Goal: Task Accomplishment & Management: Manage account settings

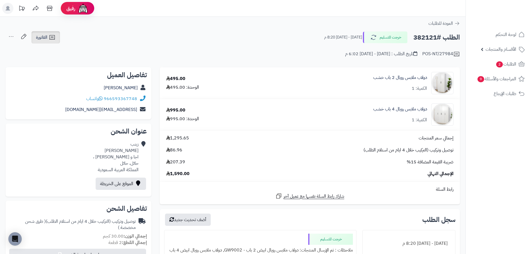
click at [43, 38] on span "الفاتورة" at bounding box center [41, 37] width 11 height 7
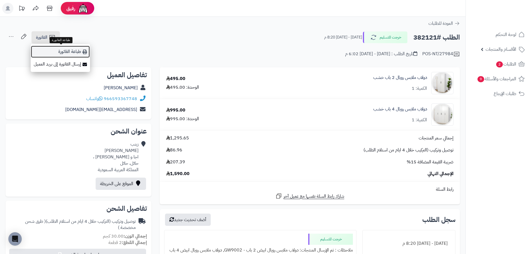
click at [71, 52] on link "طباعة الفاتورة" at bounding box center [60, 51] width 59 height 13
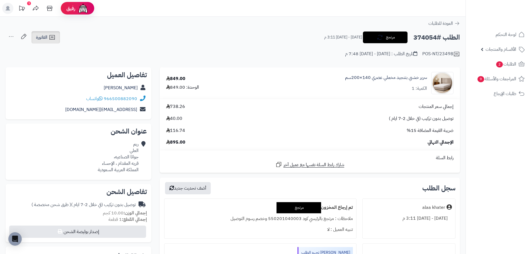
click at [51, 38] on icon at bounding box center [52, 37] width 7 height 7
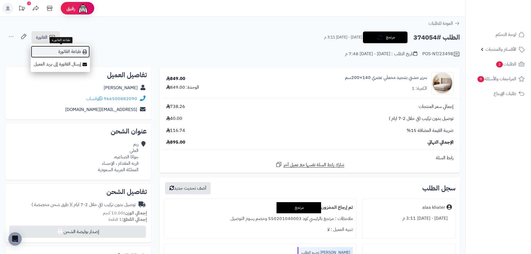
click at [71, 53] on link "طباعة الفاتورة" at bounding box center [60, 51] width 59 height 13
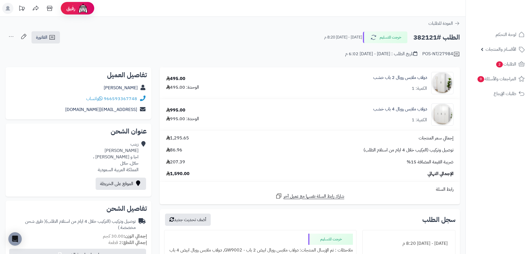
click at [425, 36] on h2 "الطلب #382121" at bounding box center [436, 37] width 47 height 11
copy h2 "382121"
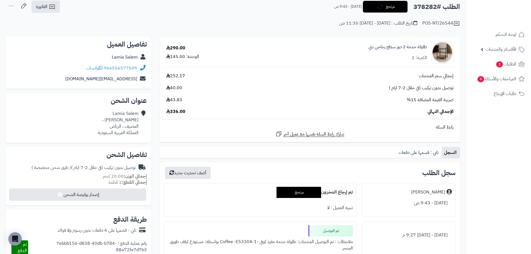
scroll to position [28, 0]
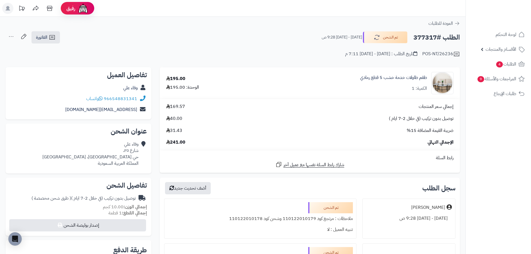
click at [427, 42] on h2 "الطلب #377317" at bounding box center [436, 37] width 47 height 11
copy h2 "377317"
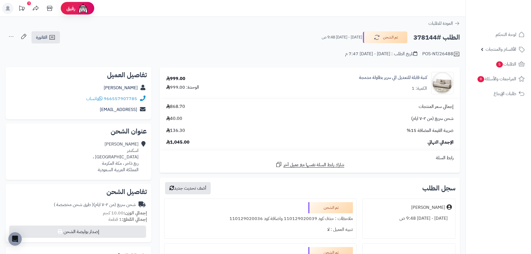
click at [423, 36] on h2 "الطلب #378144" at bounding box center [436, 37] width 47 height 11
copy h2 "378144"
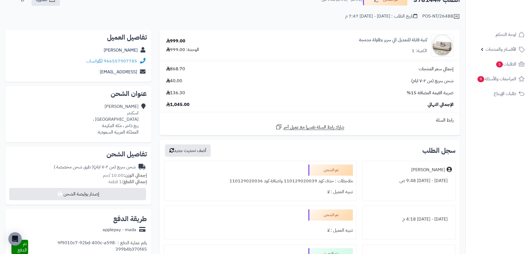
scroll to position [28, 0]
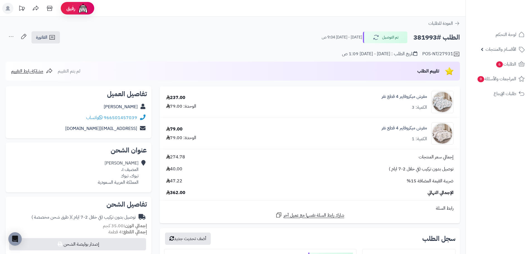
click at [424, 34] on h2 "الطلب #381993" at bounding box center [436, 37] width 47 height 11
copy h2 "381993"
click at [409, 101] on div "مفرش ميكروفايبر 4 قطع نفر الكمية: 3" at bounding box center [403, 101] width 45 height 17
click at [411, 96] on link "مفرش ميكروفايبر 4 قطع نفر" at bounding box center [403, 96] width 45 height 6
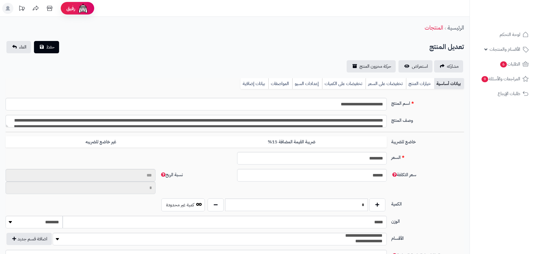
type input "**"
type input "**********"
type input "******"
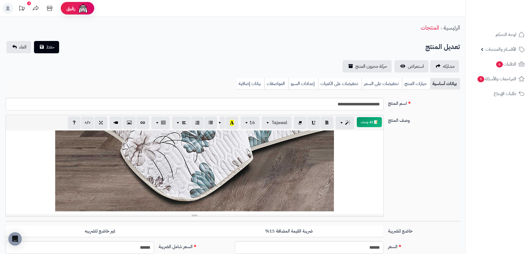
scroll to position [652, 0]
